Goal: Task Accomplishment & Management: Manage account settings

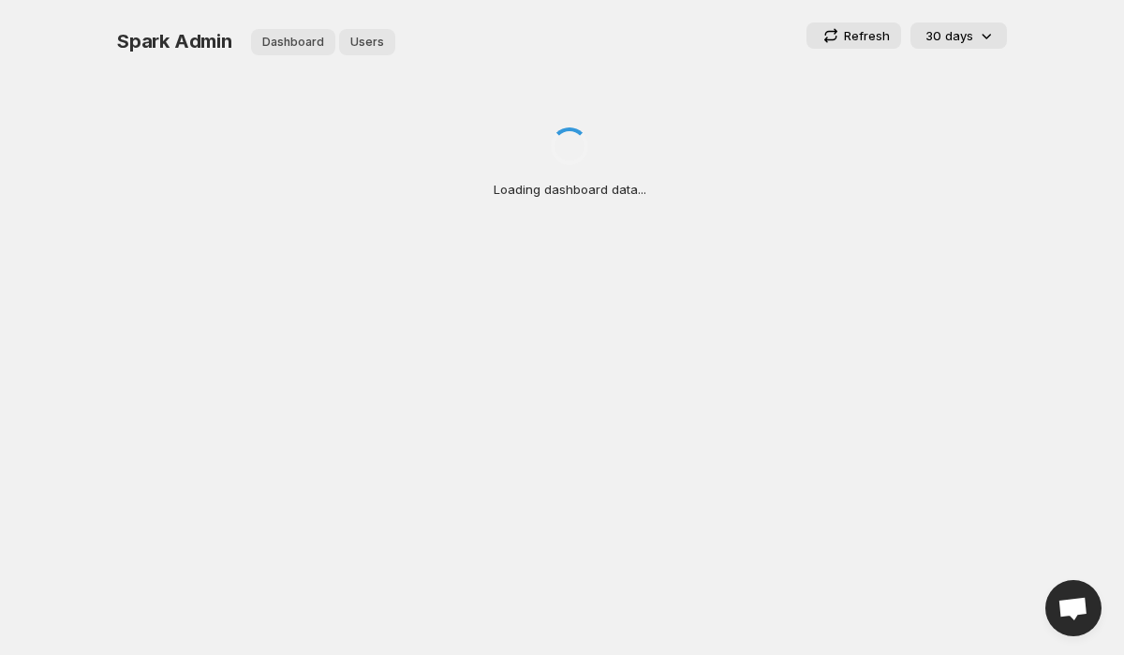
click at [372, 39] on span "Users" at bounding box center [367, 42] width 34 height 15
click at [368, 46] on span "Users" at bounding box center [367, 42] width 34 height 15
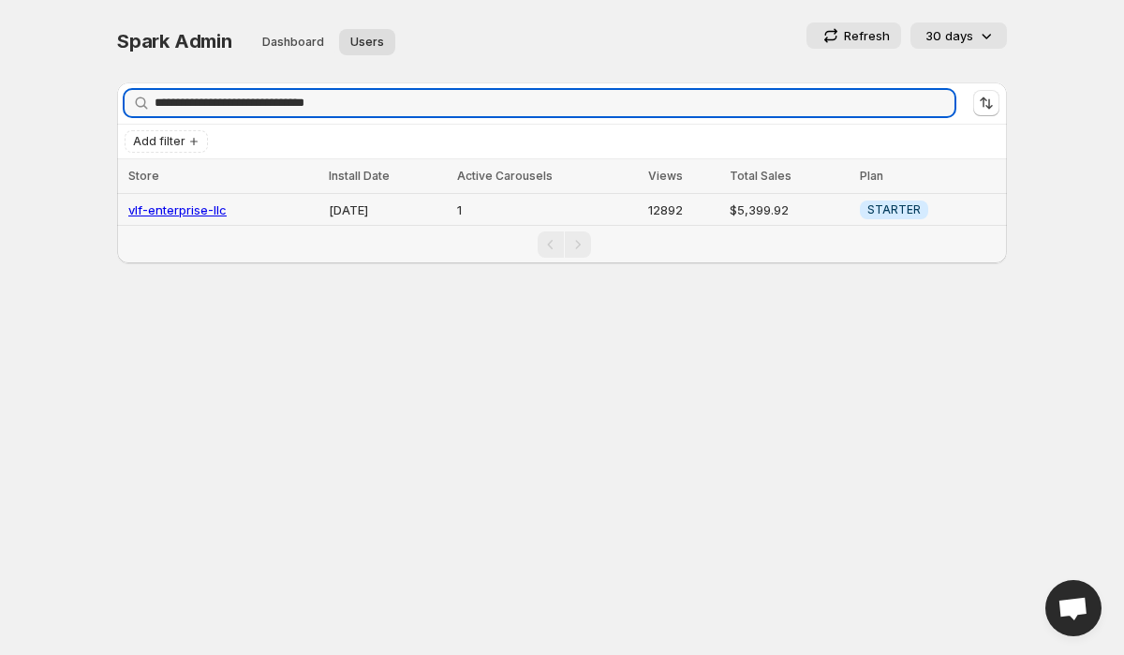
type input "**********"
click at [208, 208] on link "vlf-enterprise-llc" at bounding box center [177, 209] width 98 height 15
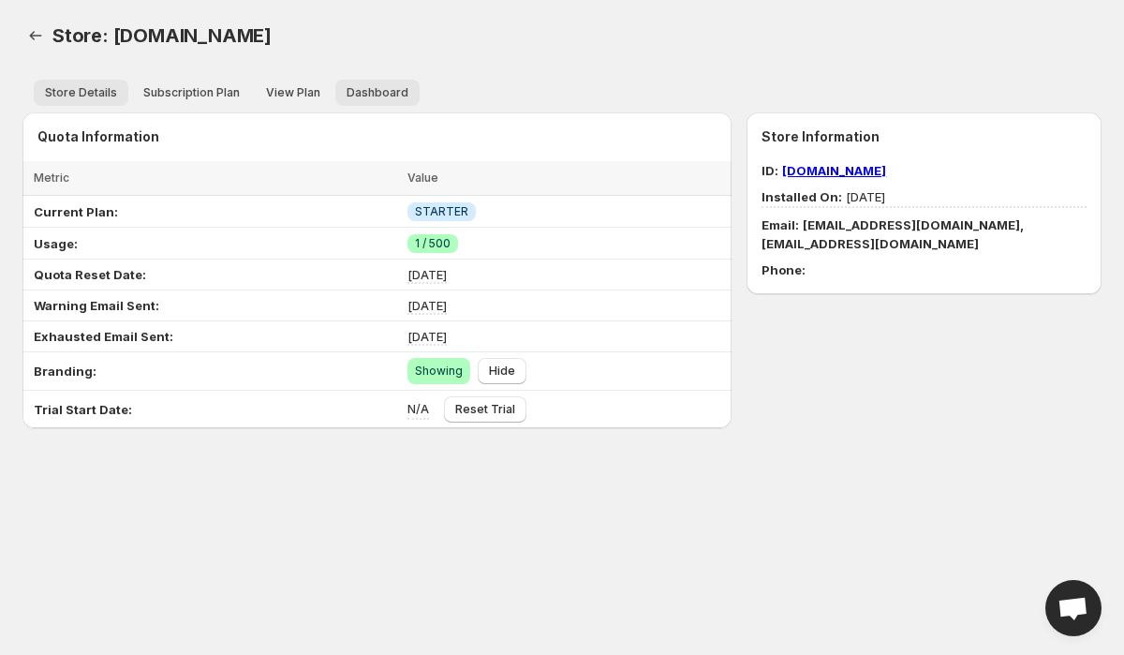
click at [358, 102] on button "Dashboard" at bounding box center [377, 93] width 84 height 26
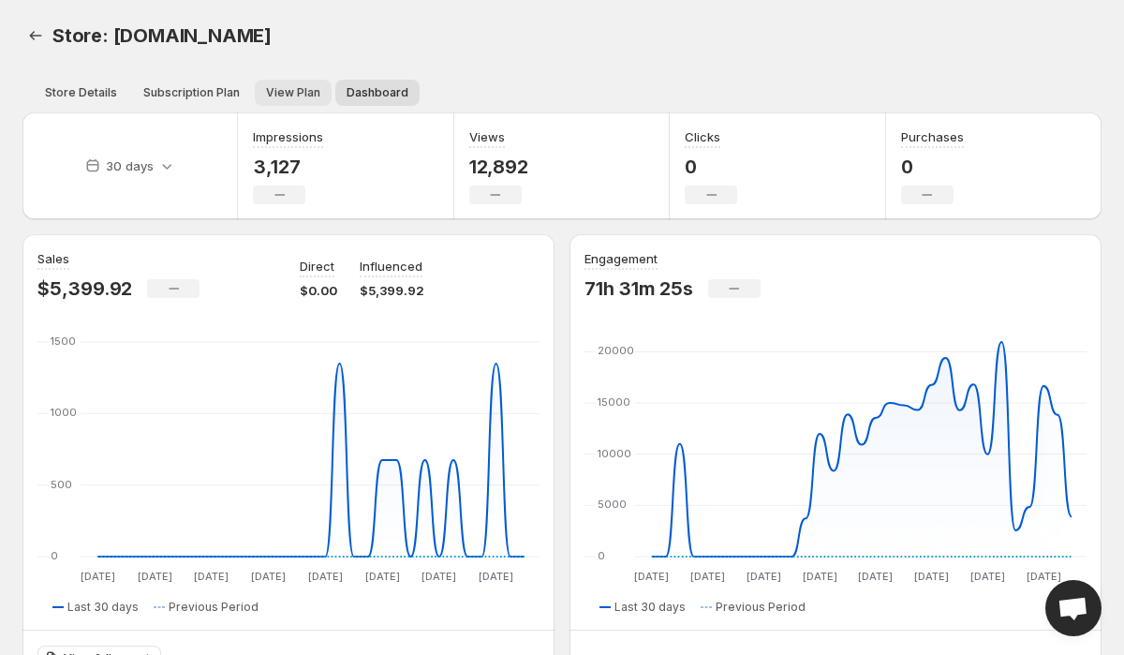
click at [289, 82] on button "View Plan" at bounding box center [293, 93] width 77 height 26
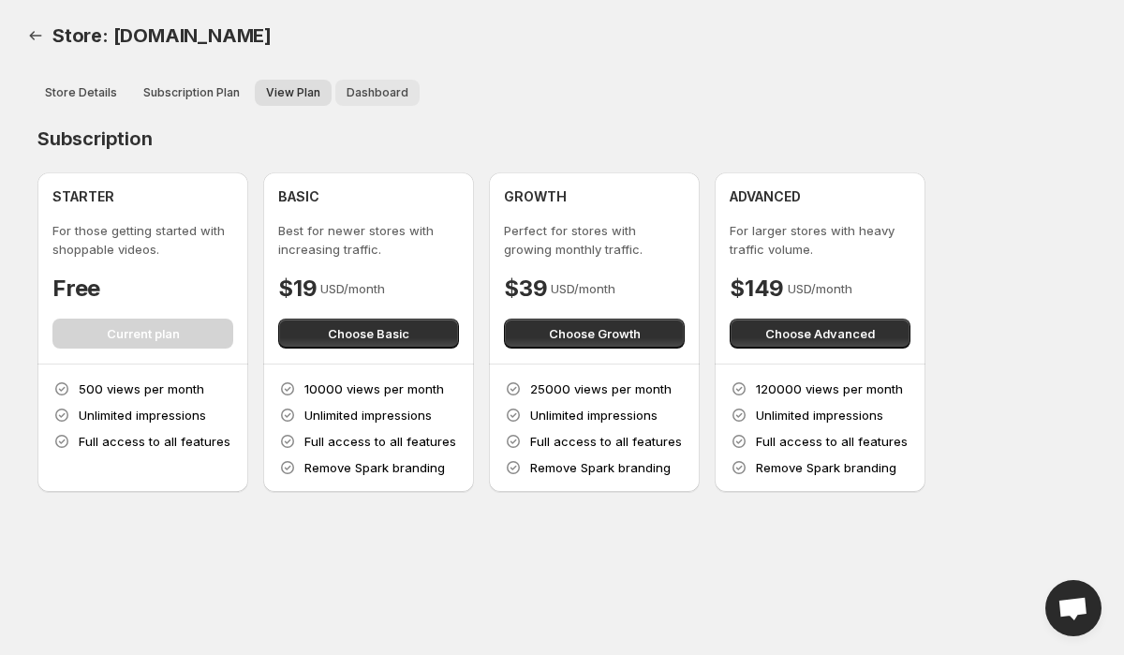
click at [377, 104] on button "Dashboard" at bounding box center [377, 93] width 84 height 26
